Goal: Transaction & Acquisition: Subscribe to service/newsletter

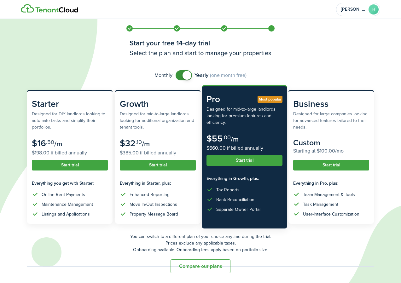
click at [208, 268] on button "Compare our plans" at bounding box center [201, 267] width 60 height 14
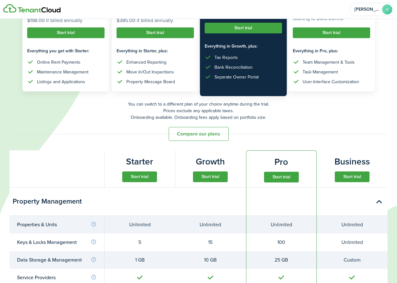
scroll to position [143, 0]
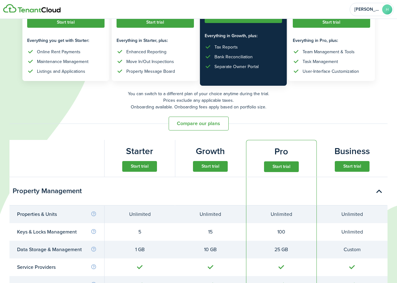
click at [135, 149] on subscription-pricing-card-mini "Starter Start trial" at bounding box center [139, 158] width 71 height 37
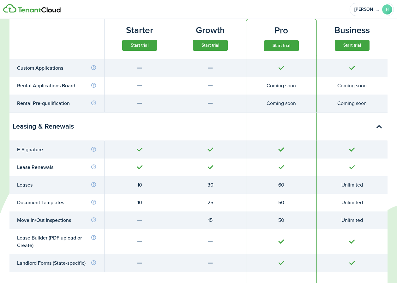
scroll to position [795, 0]
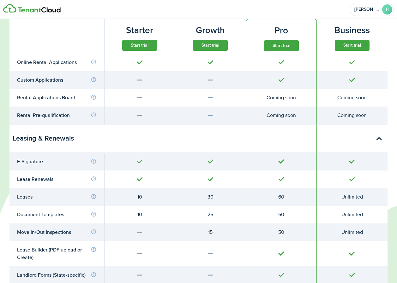
click at [147, 31] on subscription-pricing-card-title "Starter" at bounding box center [139, 30] width 27 height 13
click at [148, 46] on button "Start trial" at bounding box center [139, 45] width 35 height 11
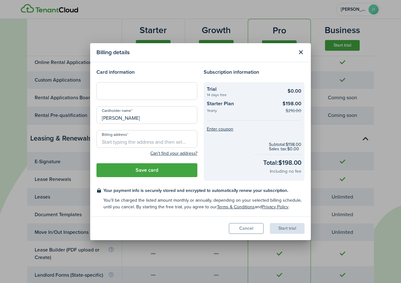
click at [302, 52] on button "Close modal" at bounding box center [301, 52] width 11 height 11
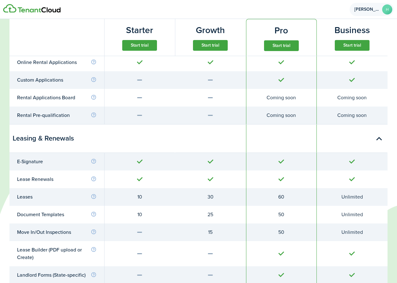
click at [354, 8] on span "[PERSON_NAME]" at bounding box center [366, 9] width 25 height 4
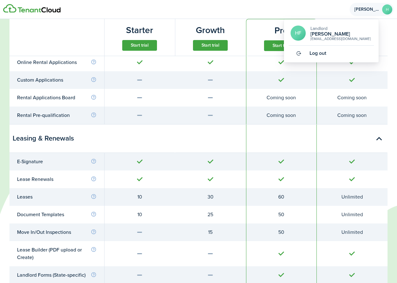
click at [320, 54] on span "Log out" at bounding box center [317, 53] width 17 height 6
